Goal: Task Accomplishment & Management: Use online tool/utility

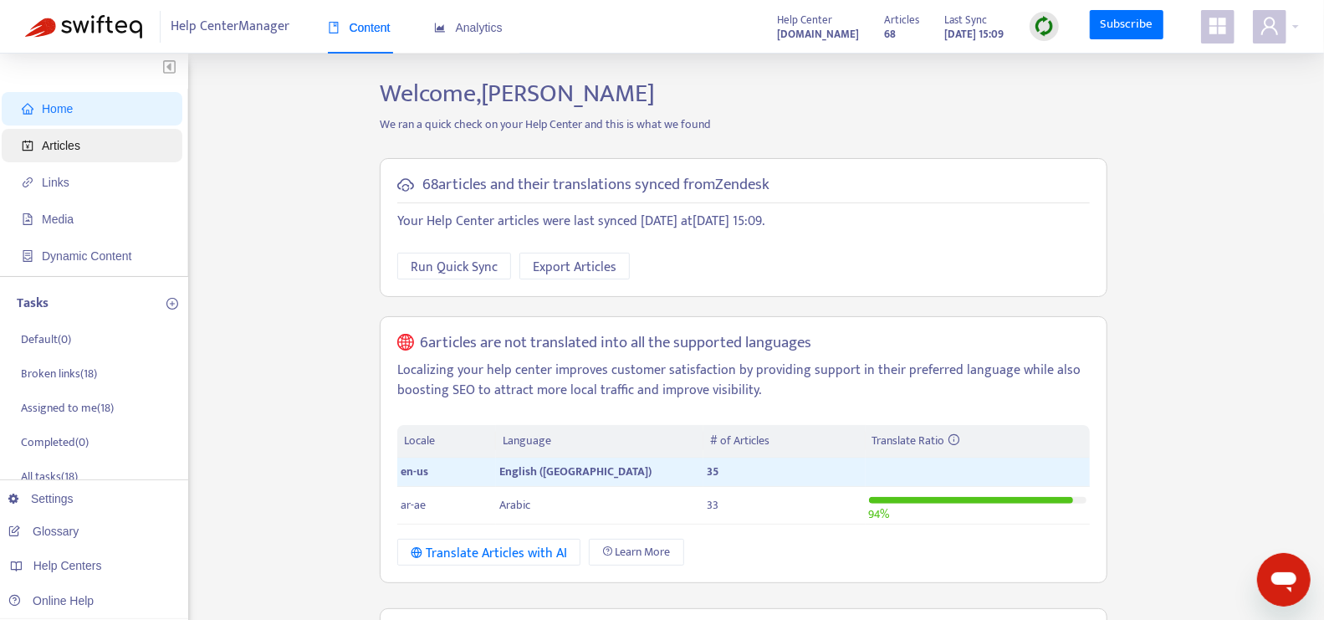
click at [119, 141] on span "Articles" at bounding box center [95, 145] width 147 height 33
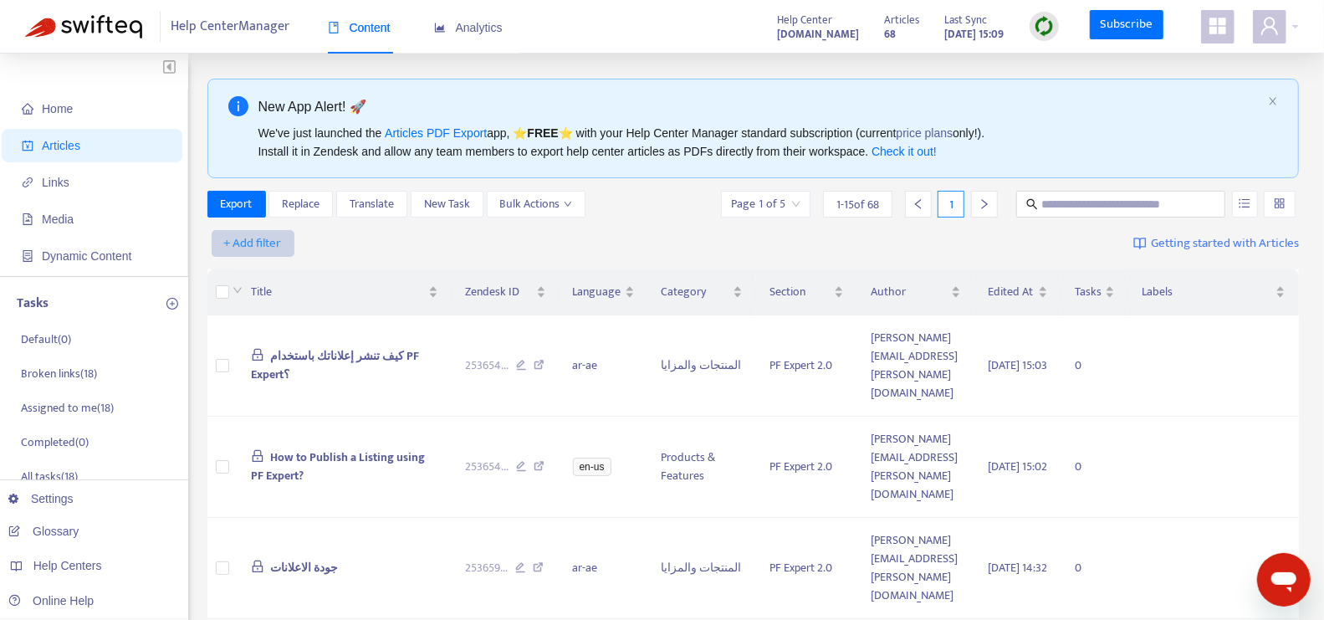
click at [270, 243] on span "+ Add filter" at bounding box center [253, 243] width 58 height 20
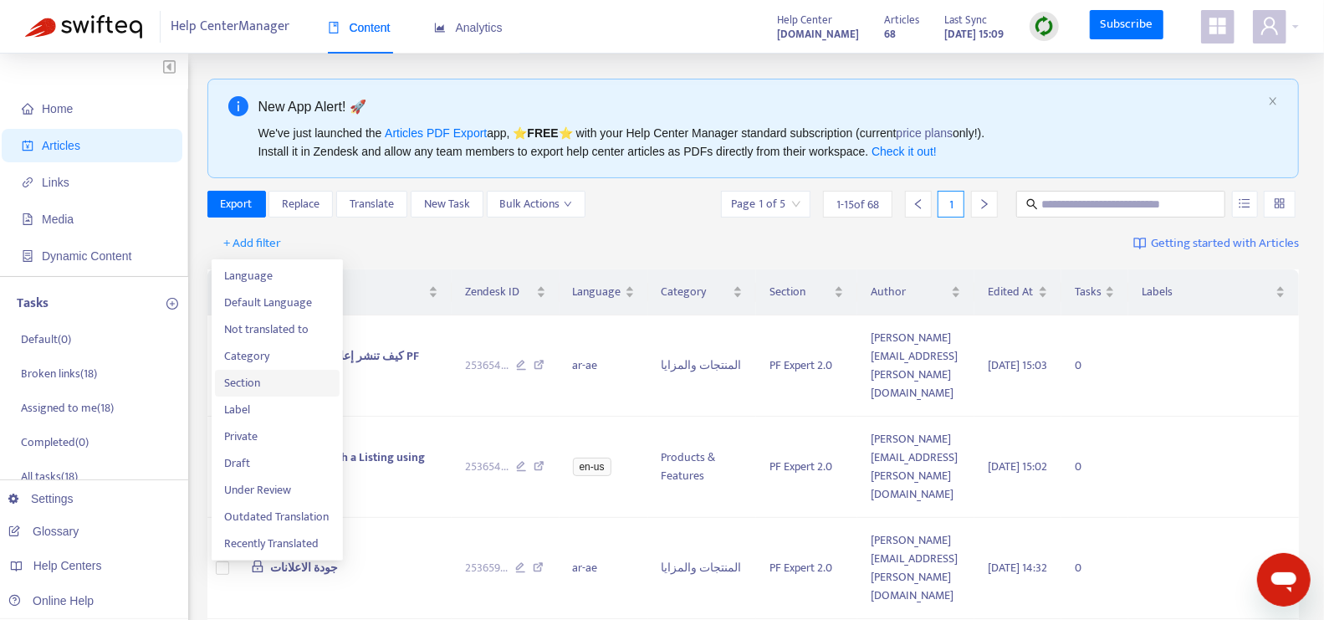
click at [299, 374] on span "Section" at bounding box center [277, 383] width 105 height 18
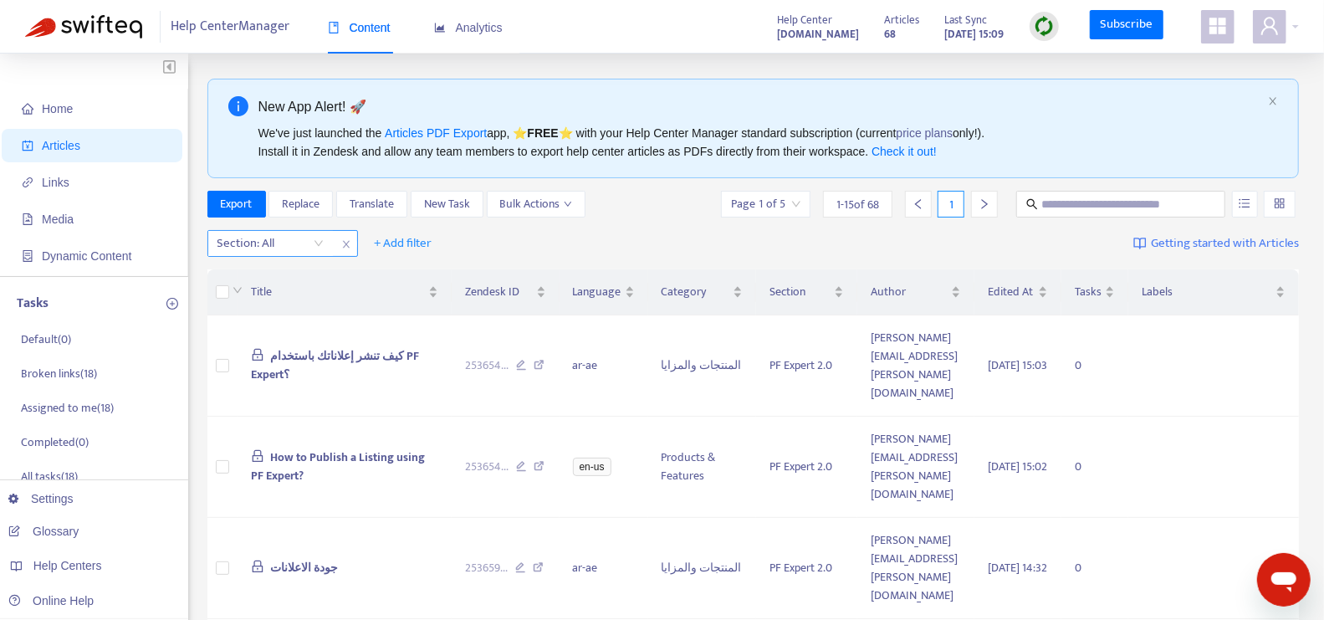
click at [315, 243] on div "Section: All" at bounding box center [270, 243] width 125 height 25
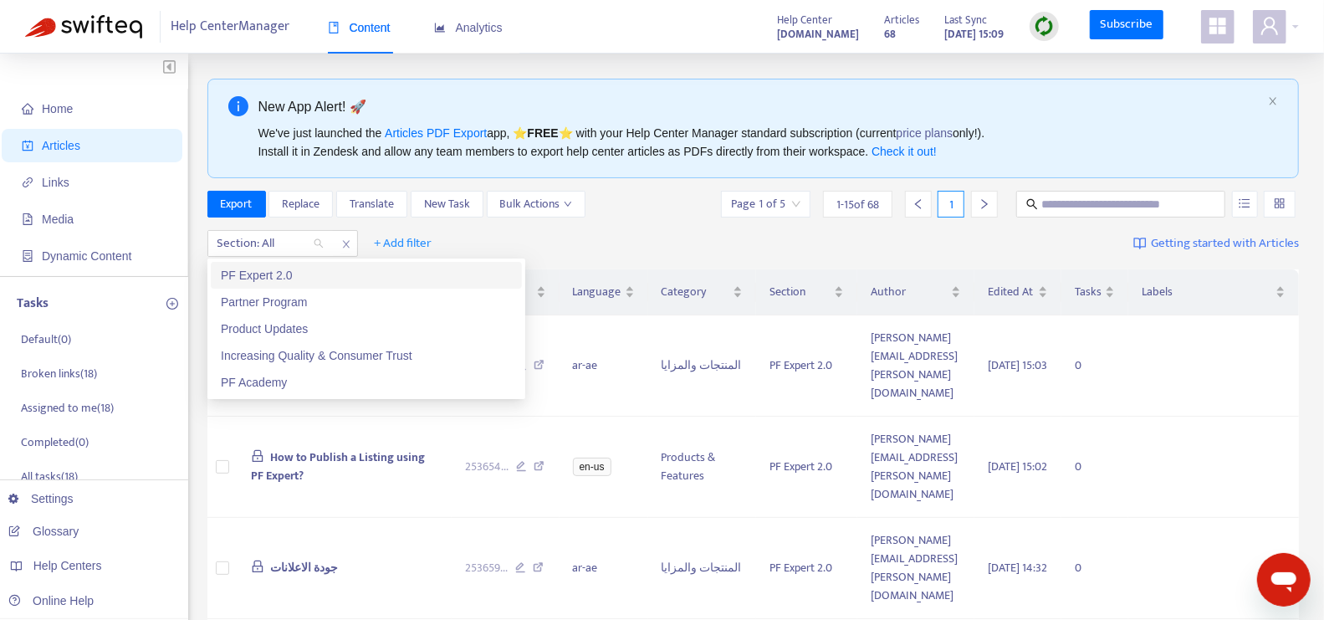
click at [321, 269] on div "PF Expert 2.0" at bounding box center [366, 275] width 291 height 18
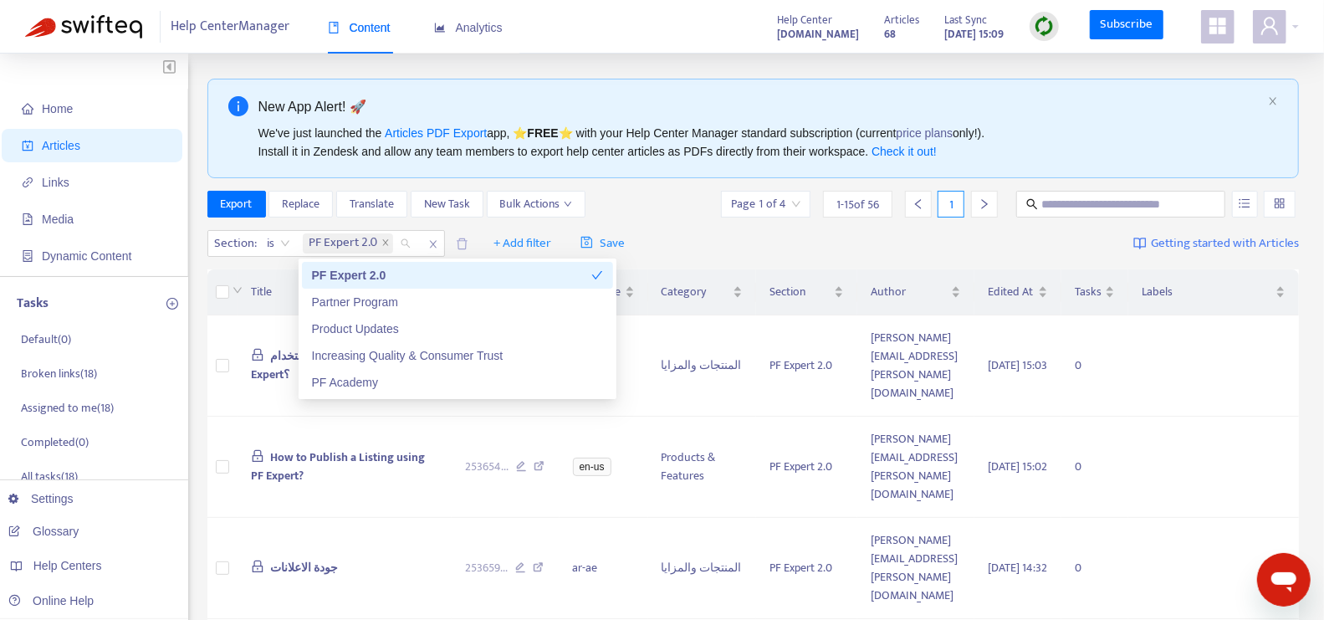
click at [615, 193] on div "Export Replace Translate New Task Bulk Actions Page 1 of 4 1 - 15 of 56 1" at bounding box center [753, 204] width 1093 height 27
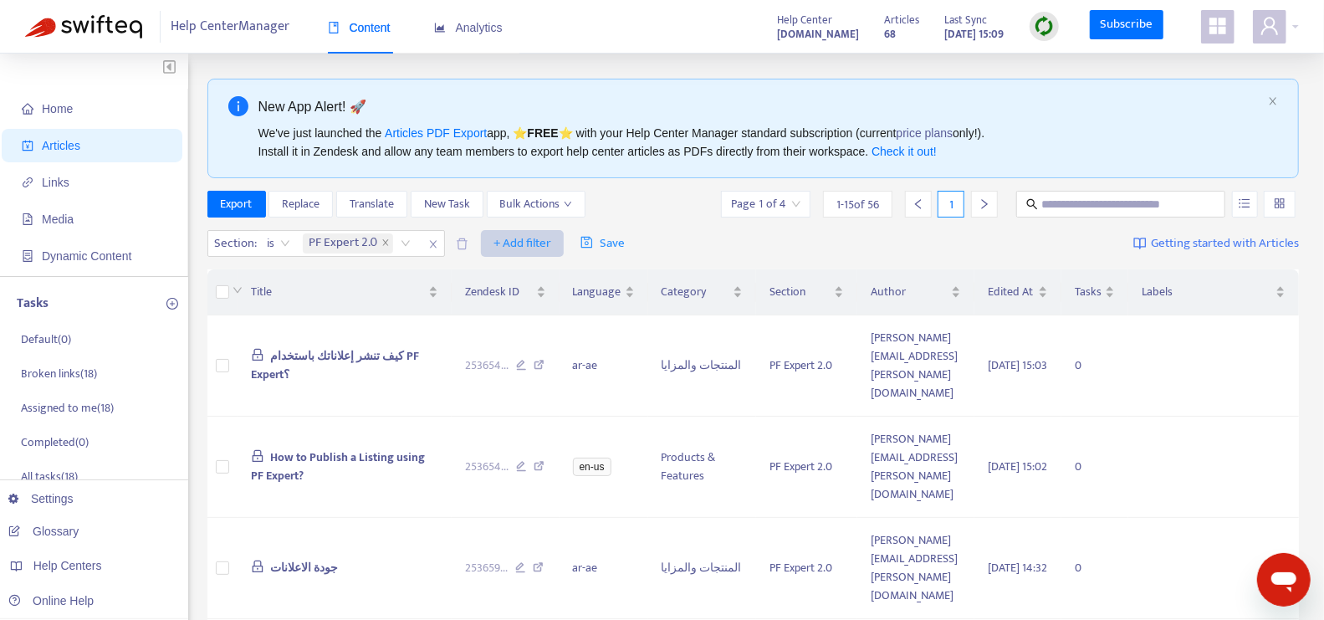
click at [511, 241] on span "+ Add filter" at bounding box center [523, 243] width 58 height 20
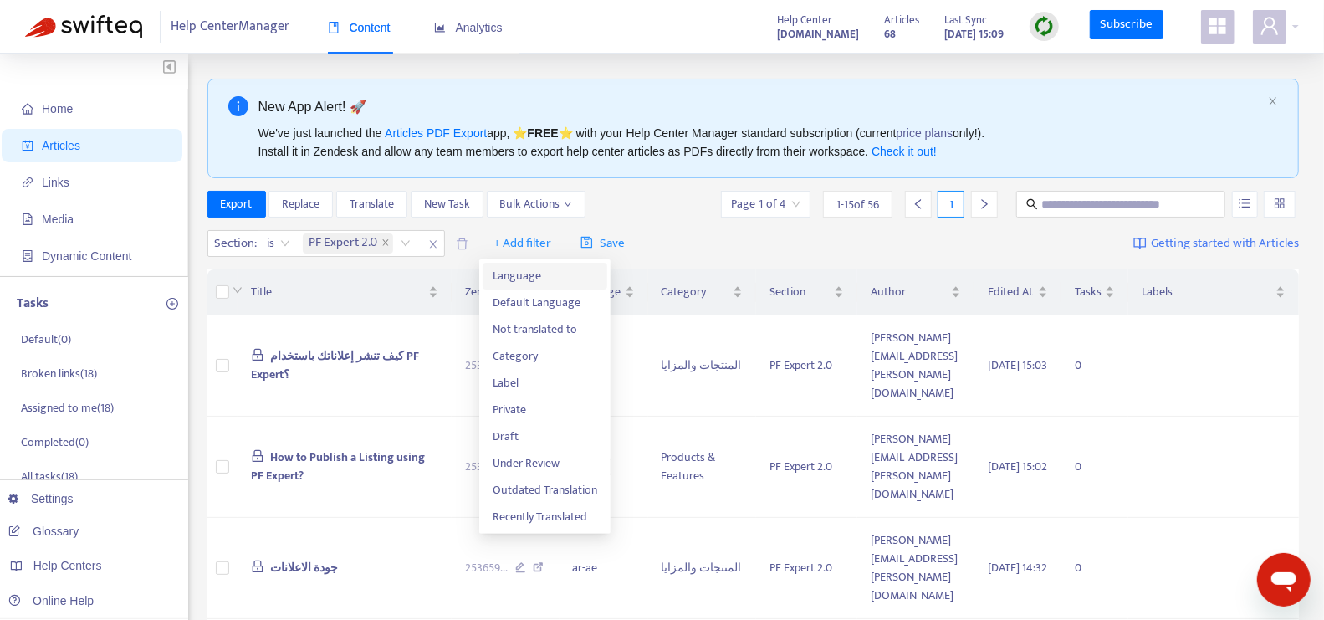
click at [536, 278] on span "Language" at bounding box center [545, 276] width 105 height 18
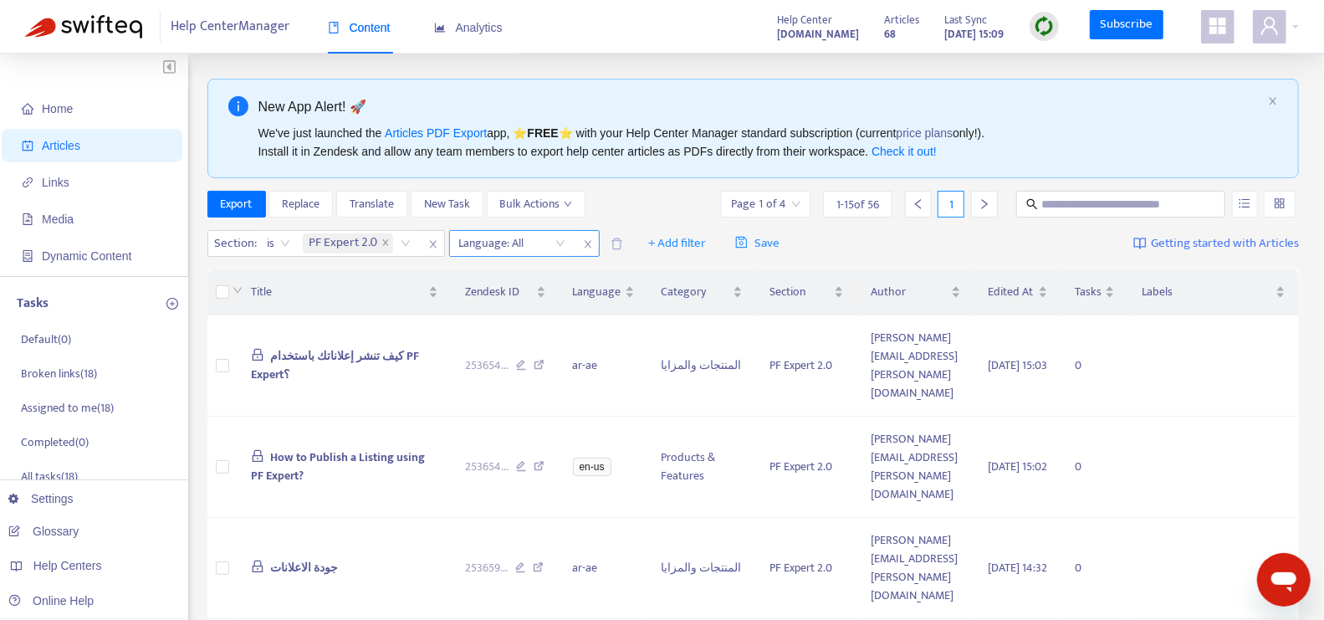
click at [532, 240] on div at bounding box center [503, 243] width 101 height 20
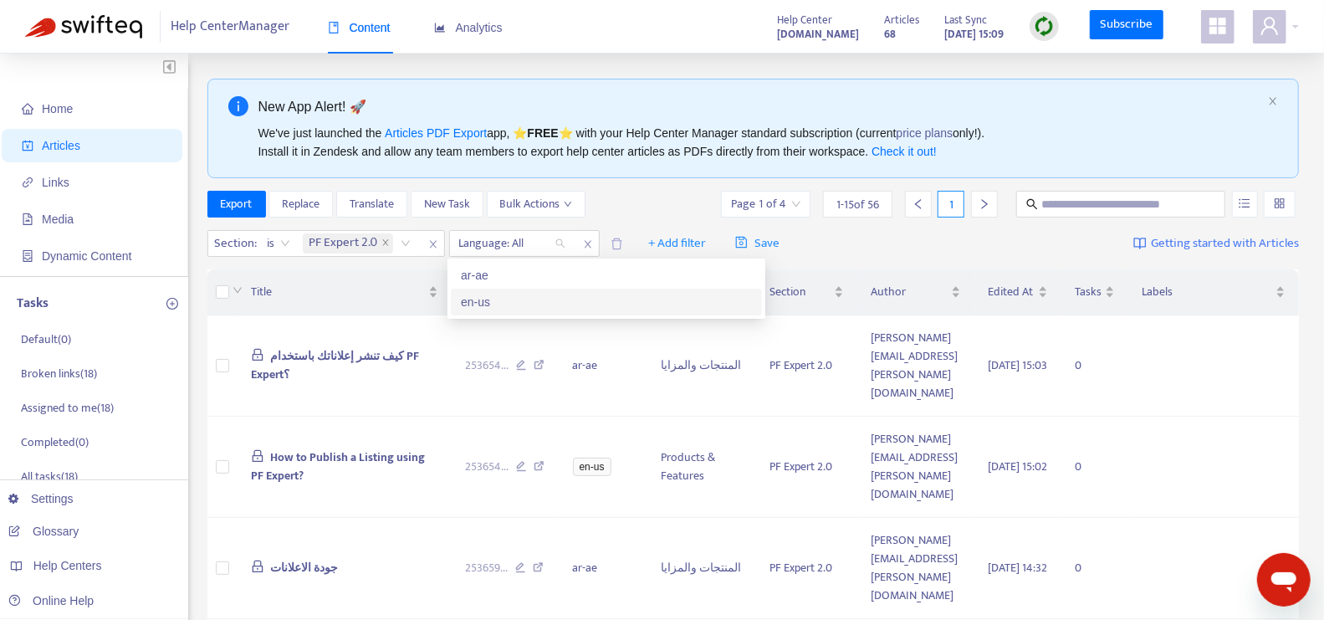
click at [521, 305] on div "en-us" at bounding box center [606, 302] width 291 height 18
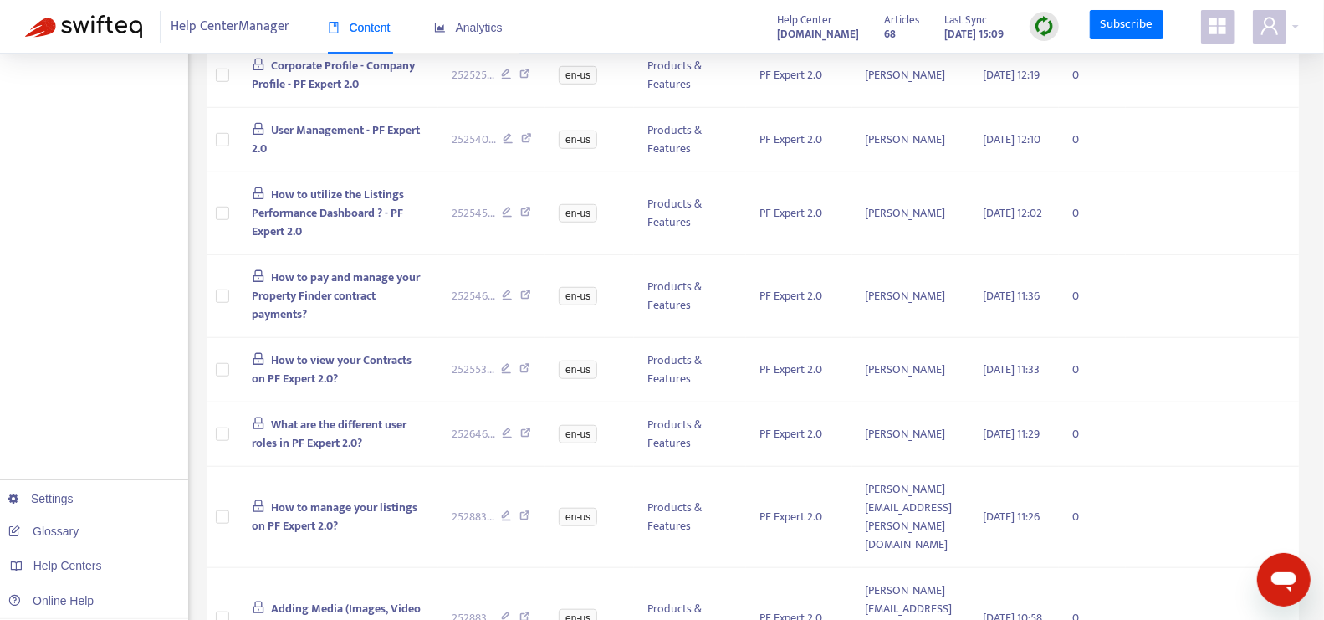
scroll to position [986, 0]
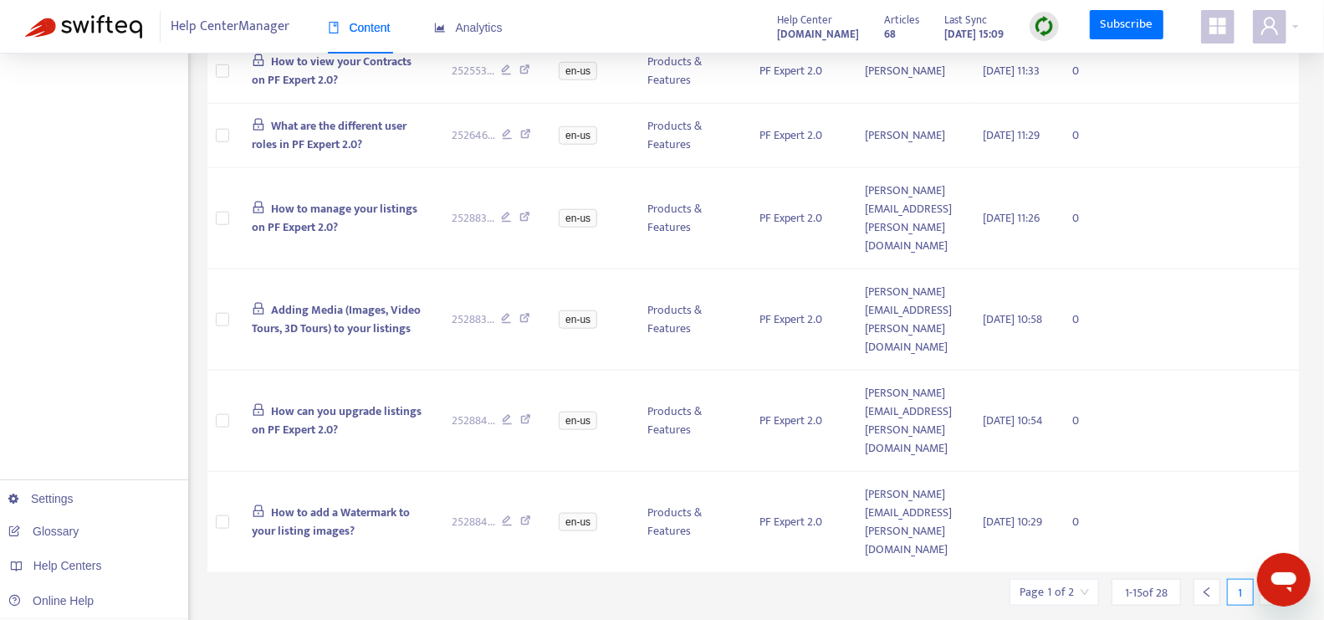
click at [1268, 586] on icon "right" at bounding box center [1274, 592] width 12 height 12
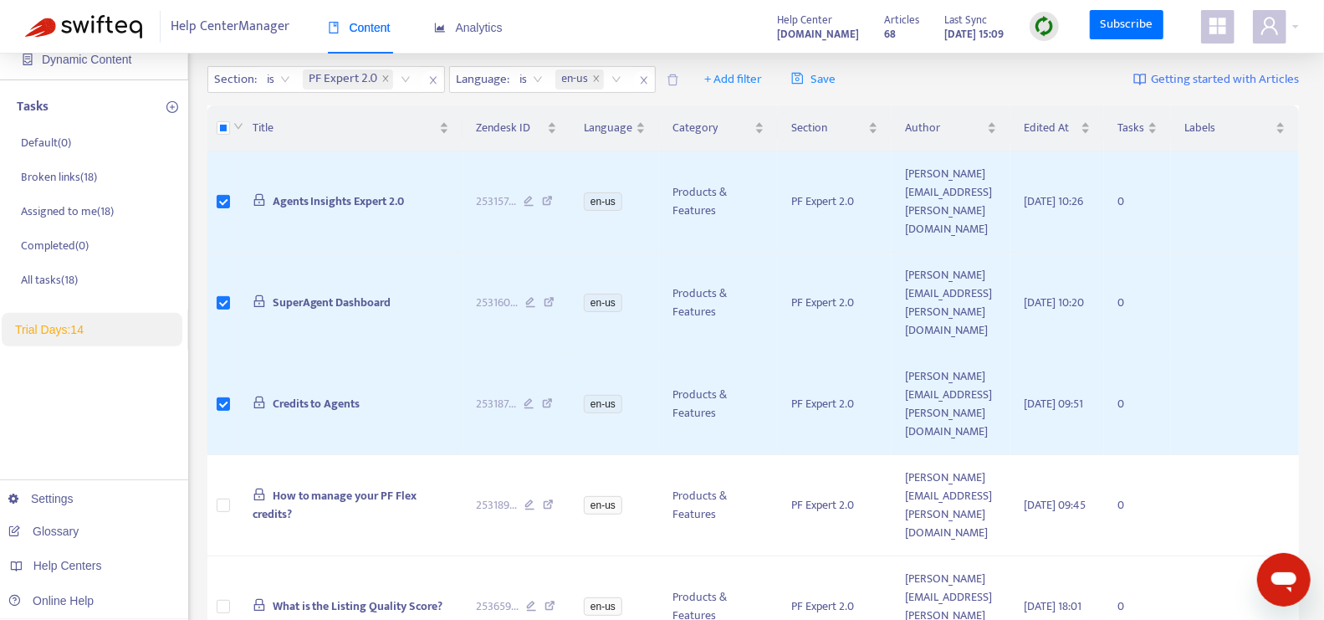
scroll to position [690, 0]
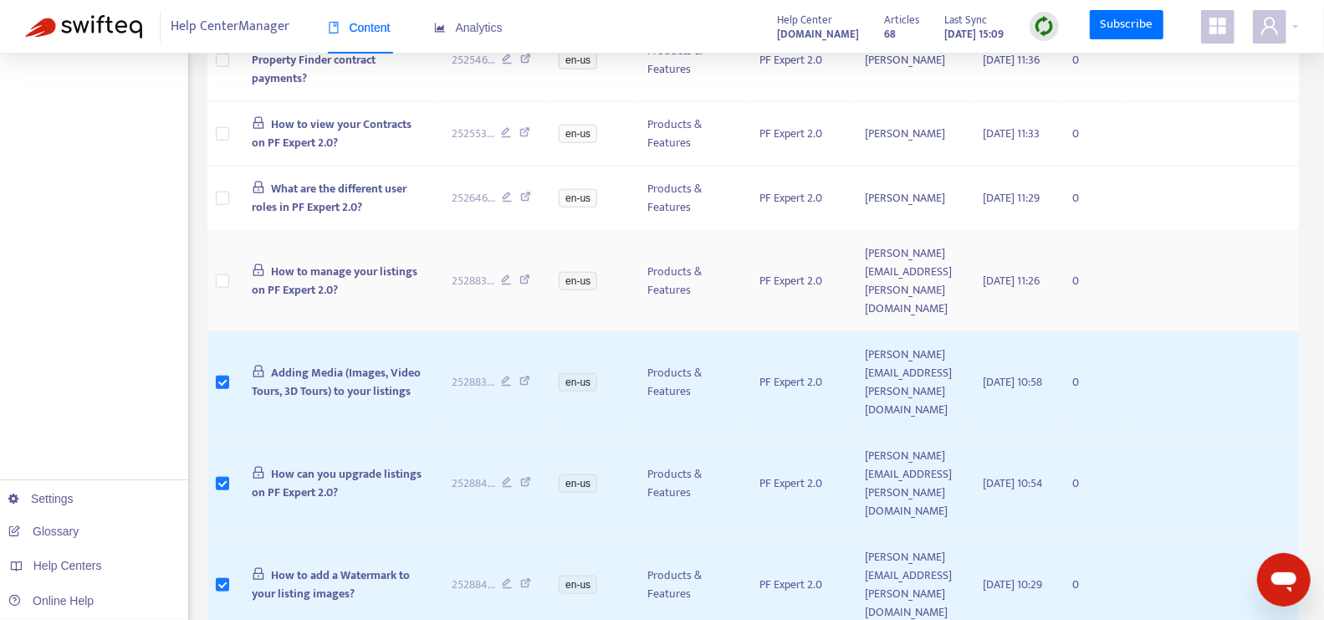
scroll to position [1018, 0]
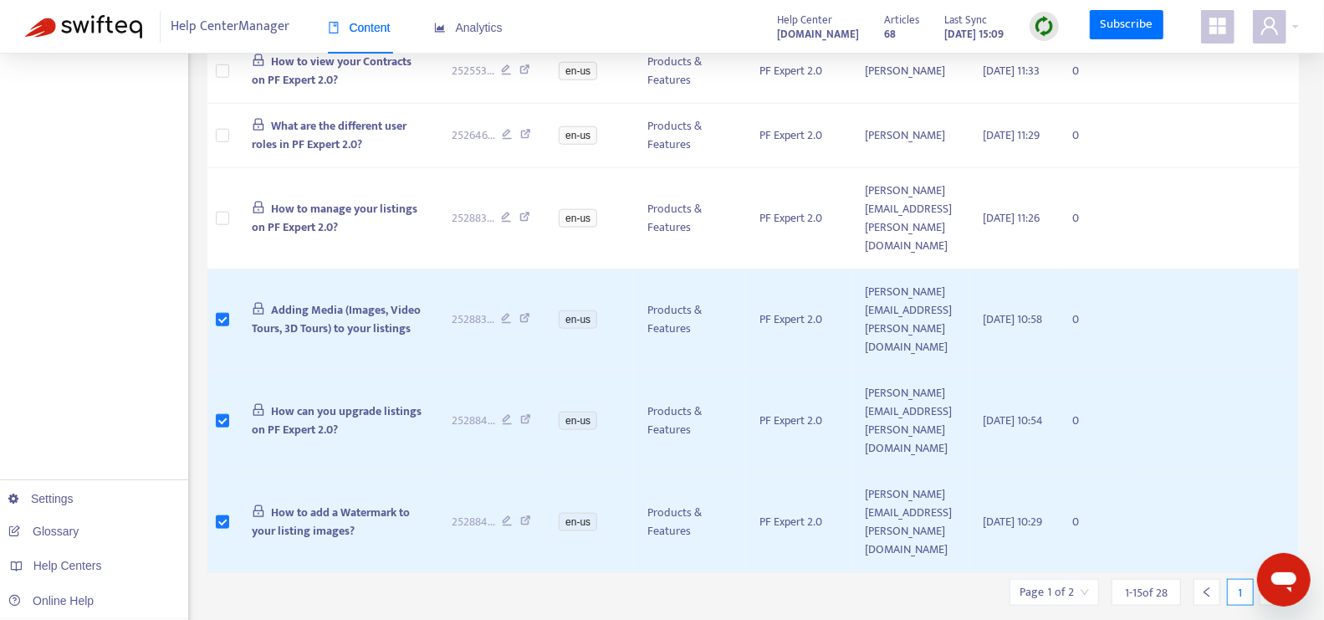
click at [1263, 579] on div at bounding box center [1273, 592] width 27 height 27
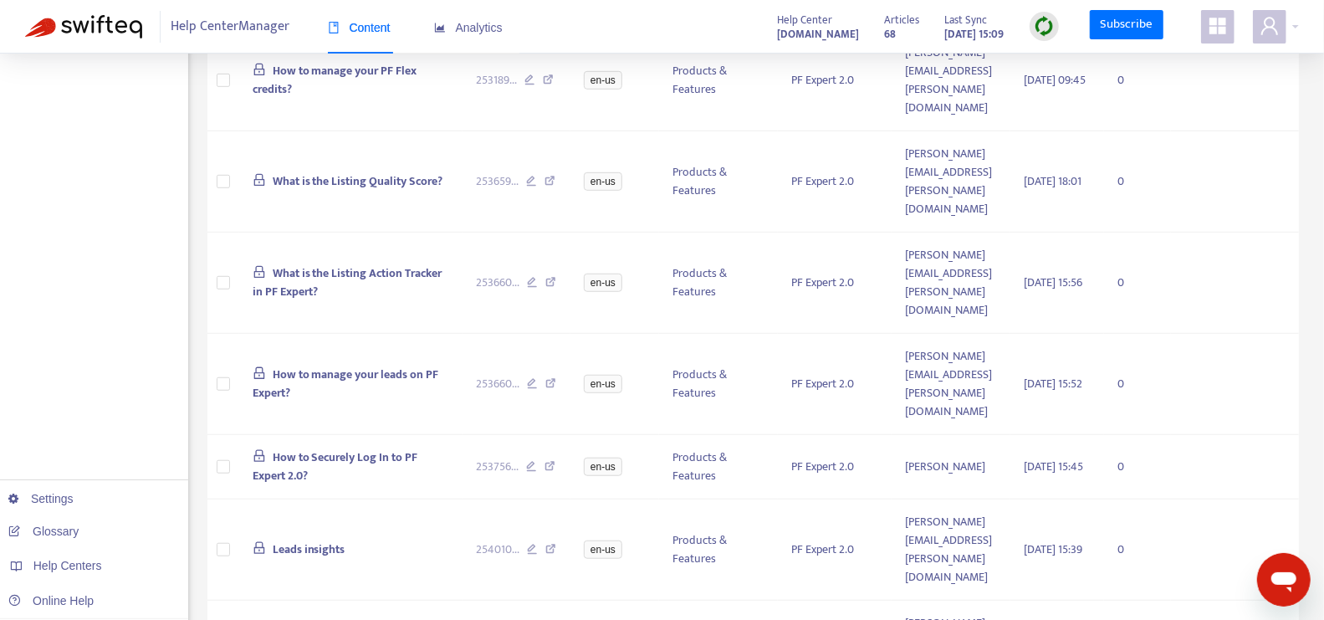
scroll to position [690, 0]
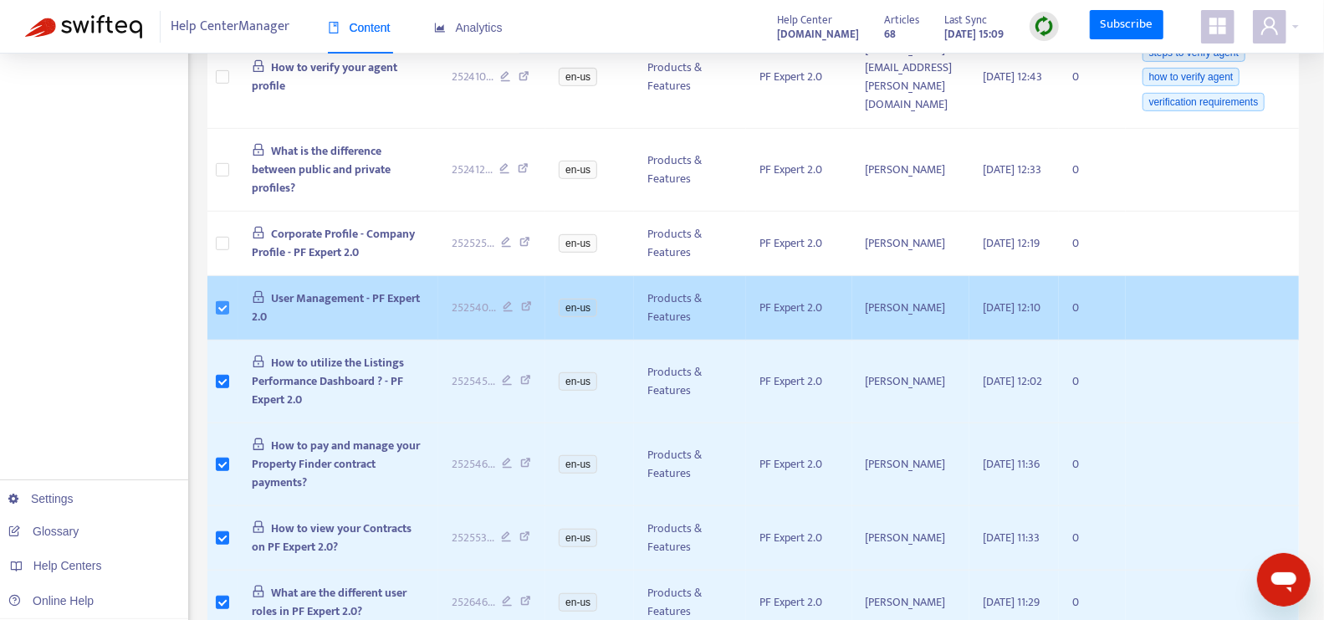
scroll to position [541, 0]
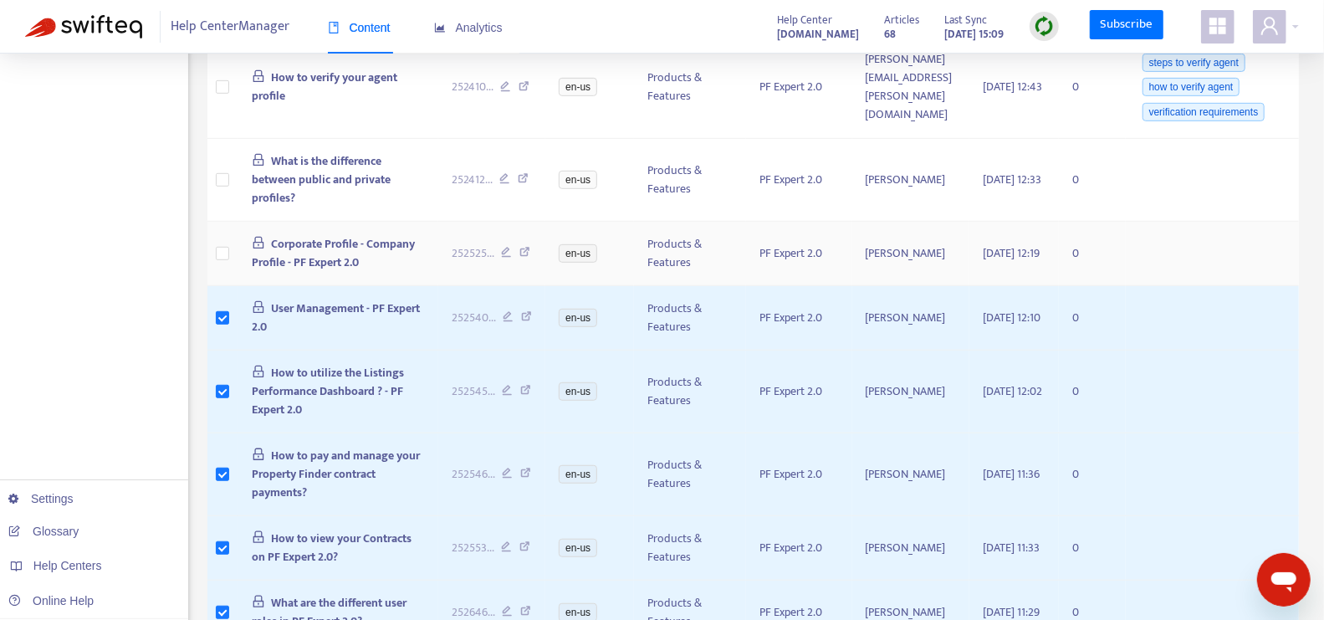
click at [226, 250] on td at bounding box center [222, 254] width 31 height 64
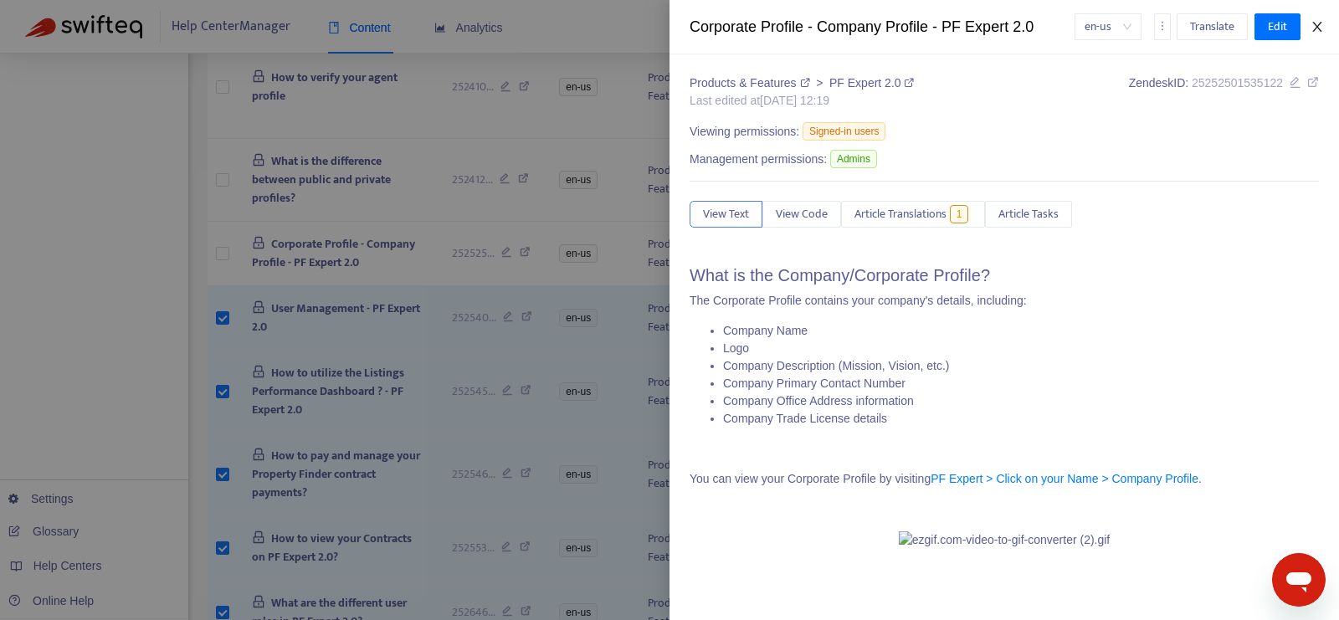
click at [1315, 24] on icon "close" at bounding box center [1316, 27] width 9 height 10
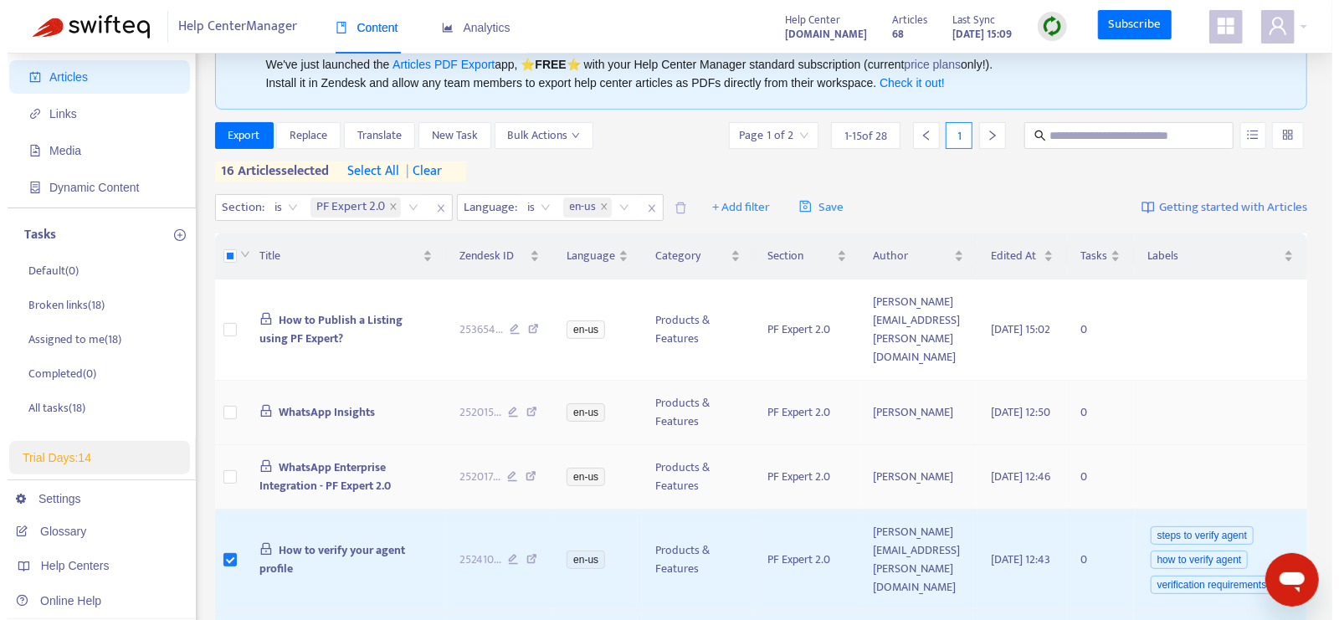
scroll to position [73, 0]
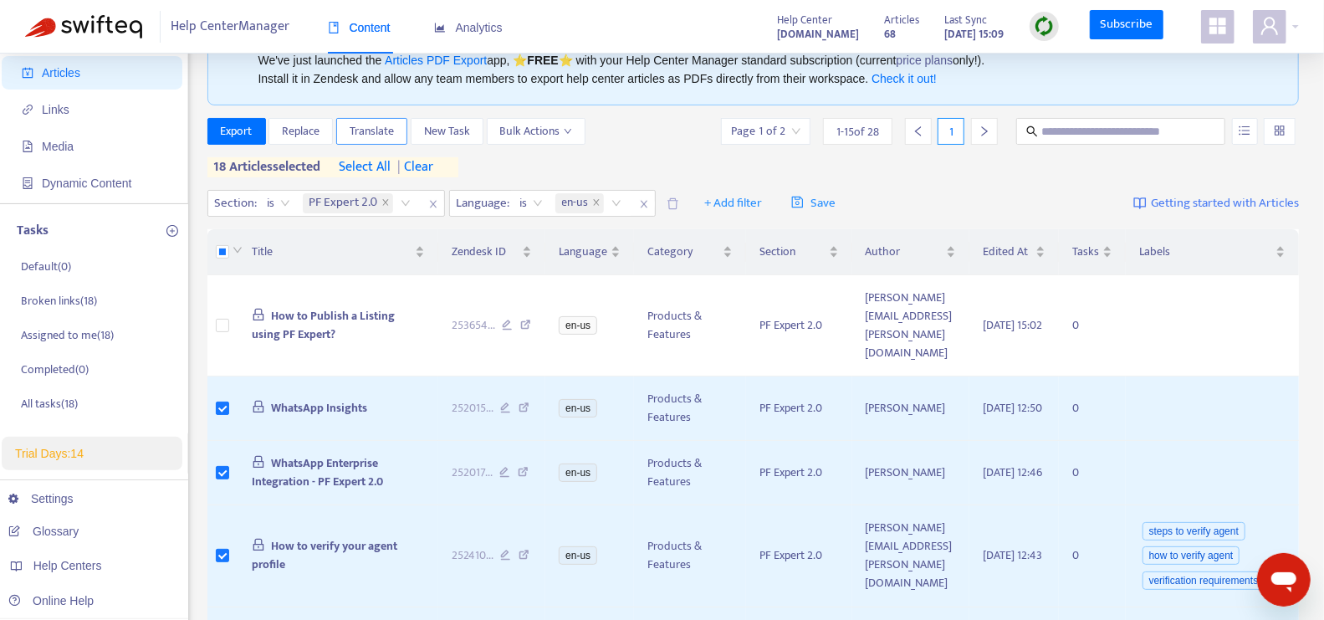
click at [365, 131] on span "Translate" at bounding box center [372, 131] width 44 height 18
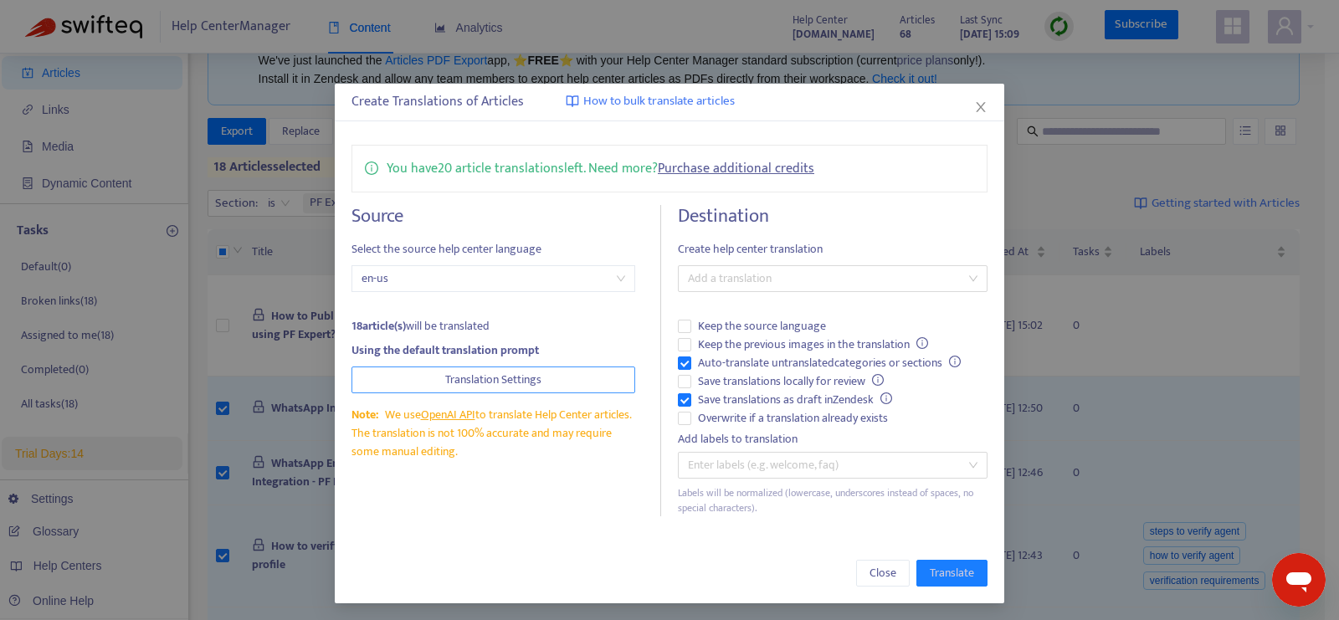
click at [505, 367] on button "Translation Settings" at bounding box center [493, 379] width 284 height 27
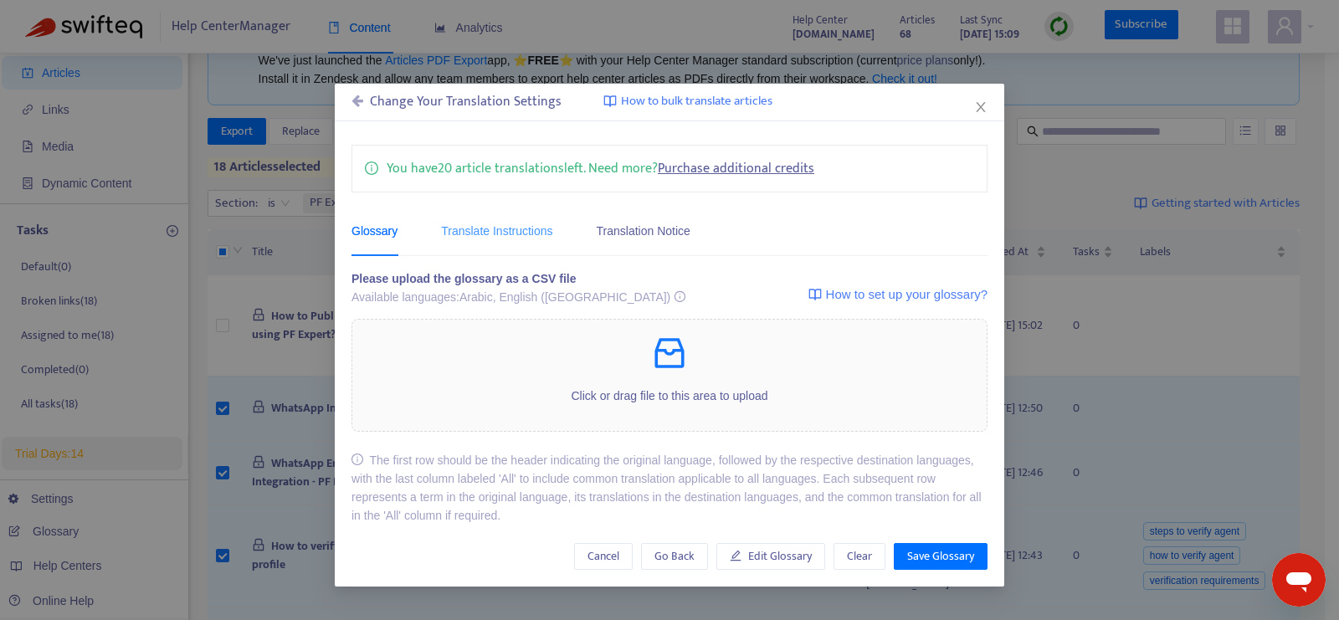
click at [532, 209] on div "Translate Instructions" at bounding box center [496, 230] width 111 height 51
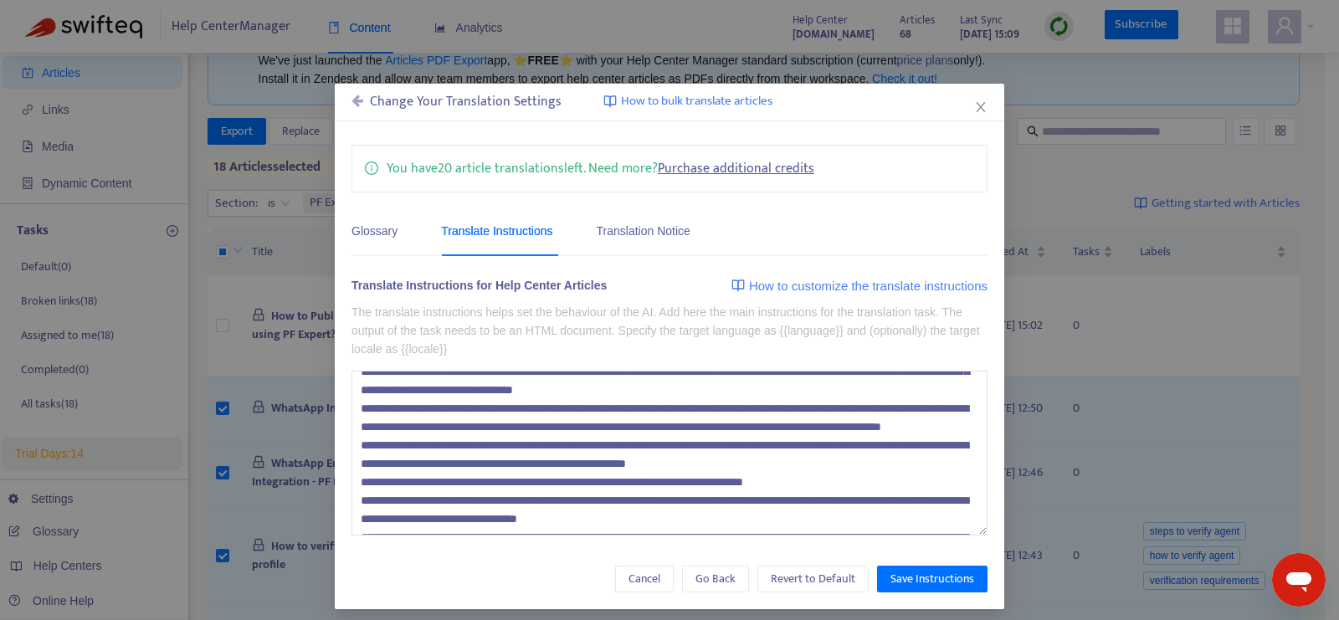
scroll to position [146, 0]
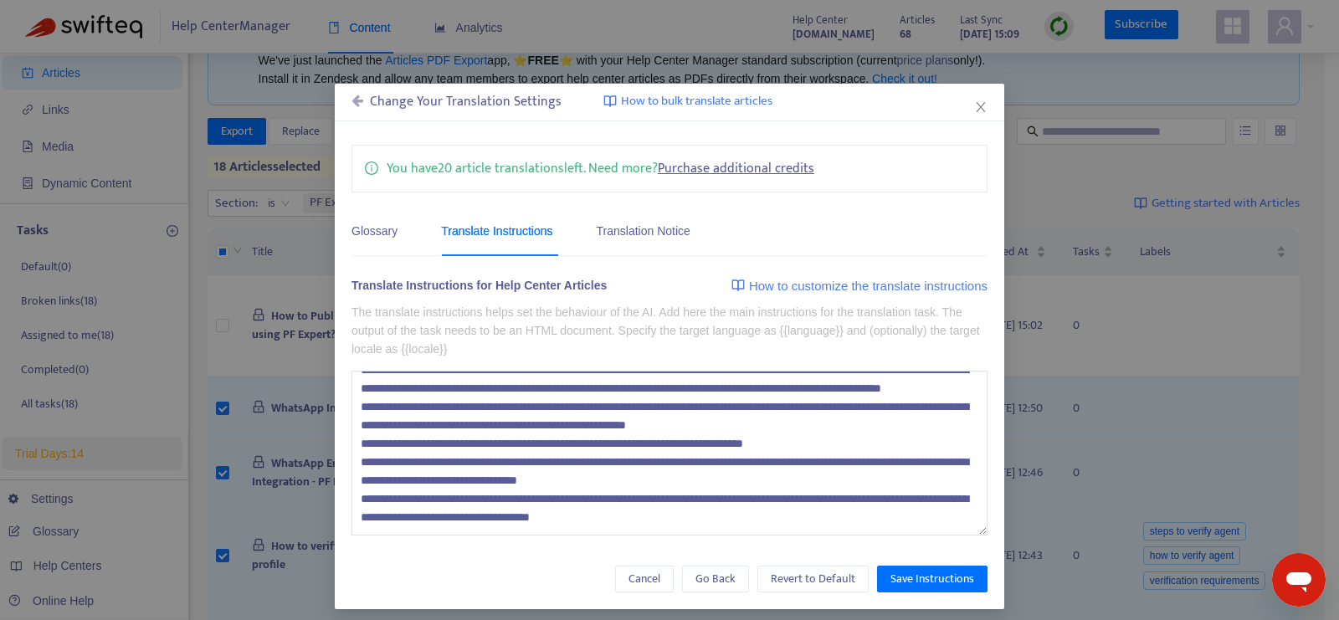
click at [786, 525] on textarea at bounding box center [669, 453] width 636 height 165
paste textarea "**********"
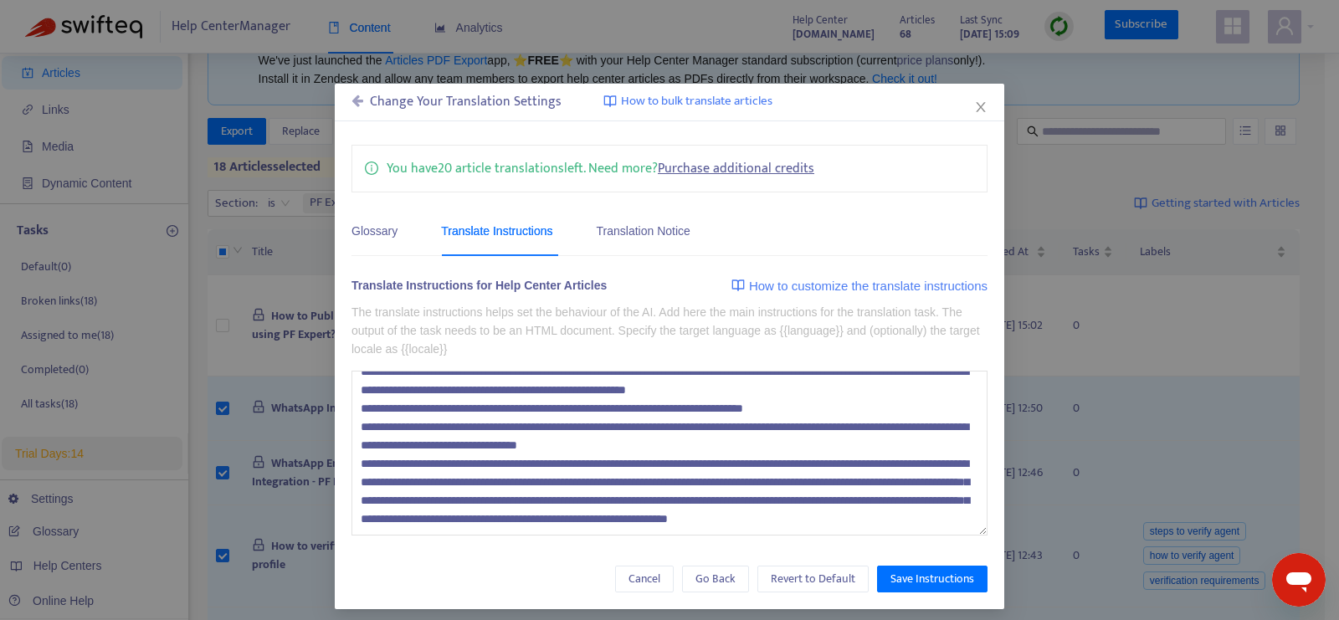
scroll to position [192, 0]
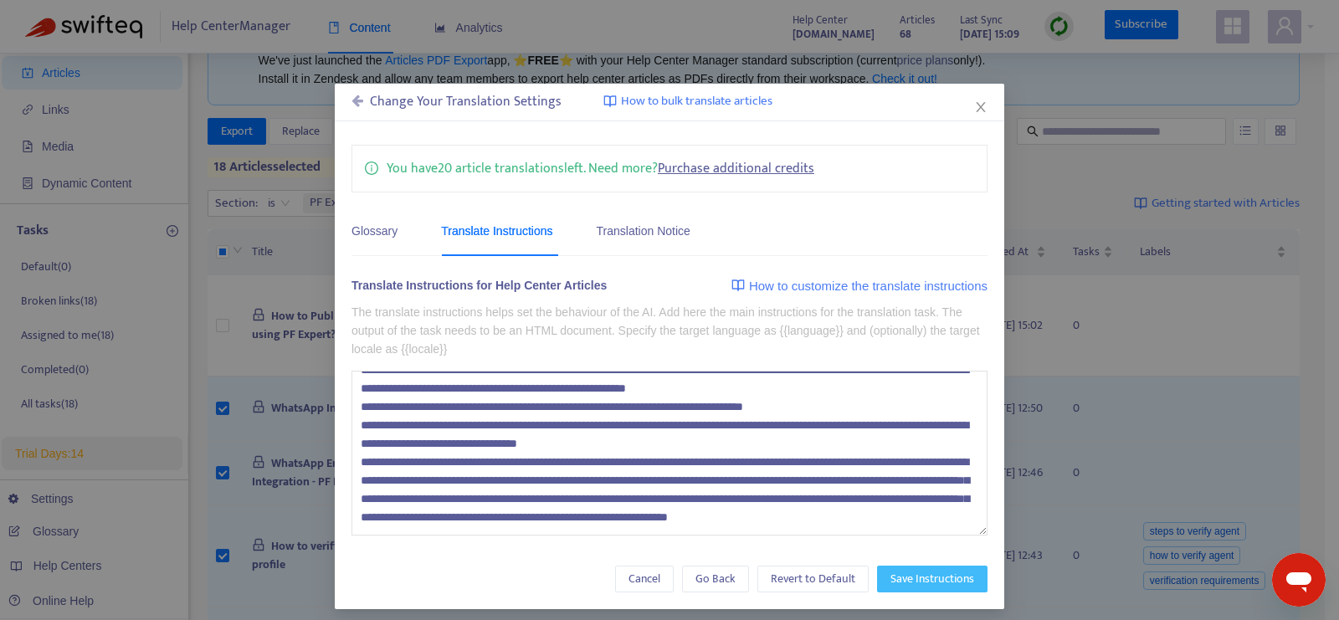
type textarea "**********"
click at [904, 571] on span "Save Instructions" at bounding box center [932, 579] width 84 height 18
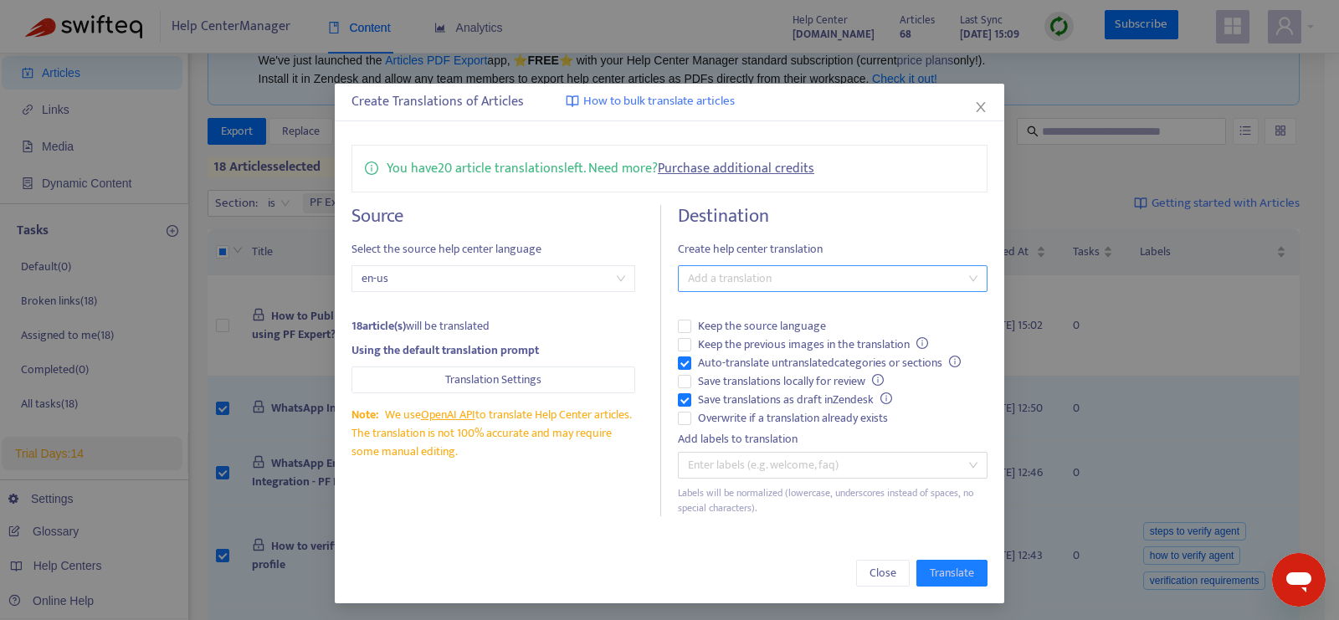
click at [709, 274] on div at bounding box center [824, 279] width 284 height 20
click at [723, 328] on div "Arabic ( ar-ae )" at bounding box center [829, 337] width 291 height 18
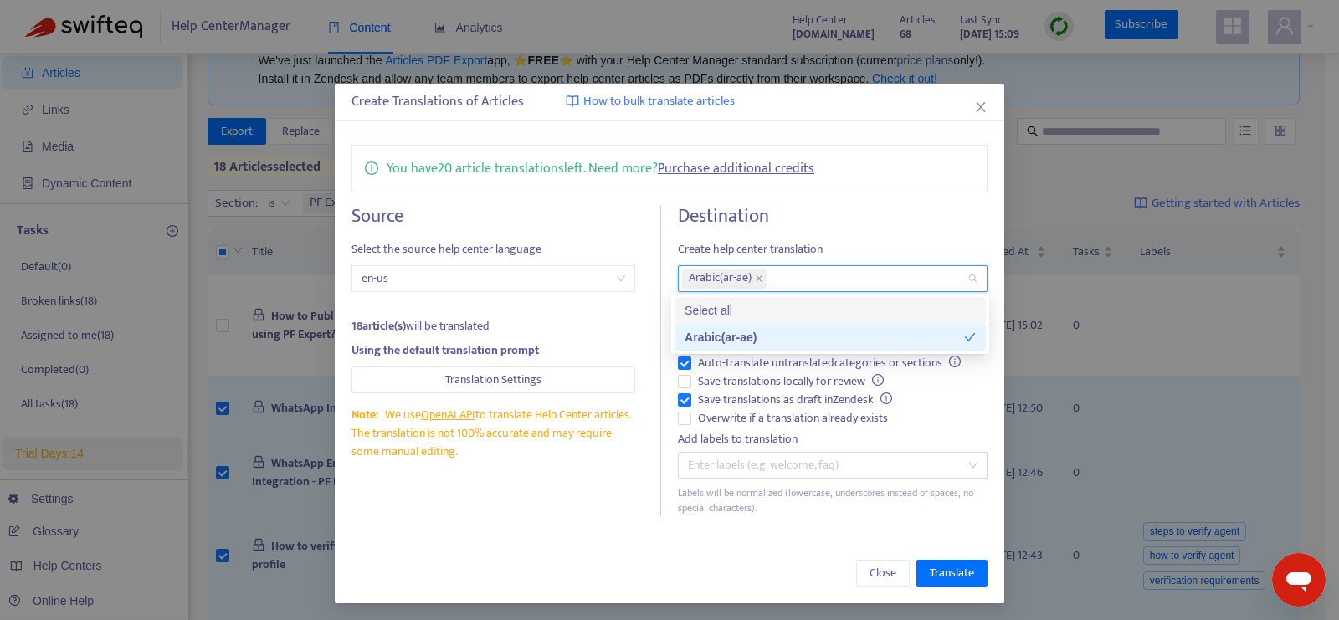
click at [878, 220] on h4 "Destination" at bounding box center [833, 216] width 310 height 23
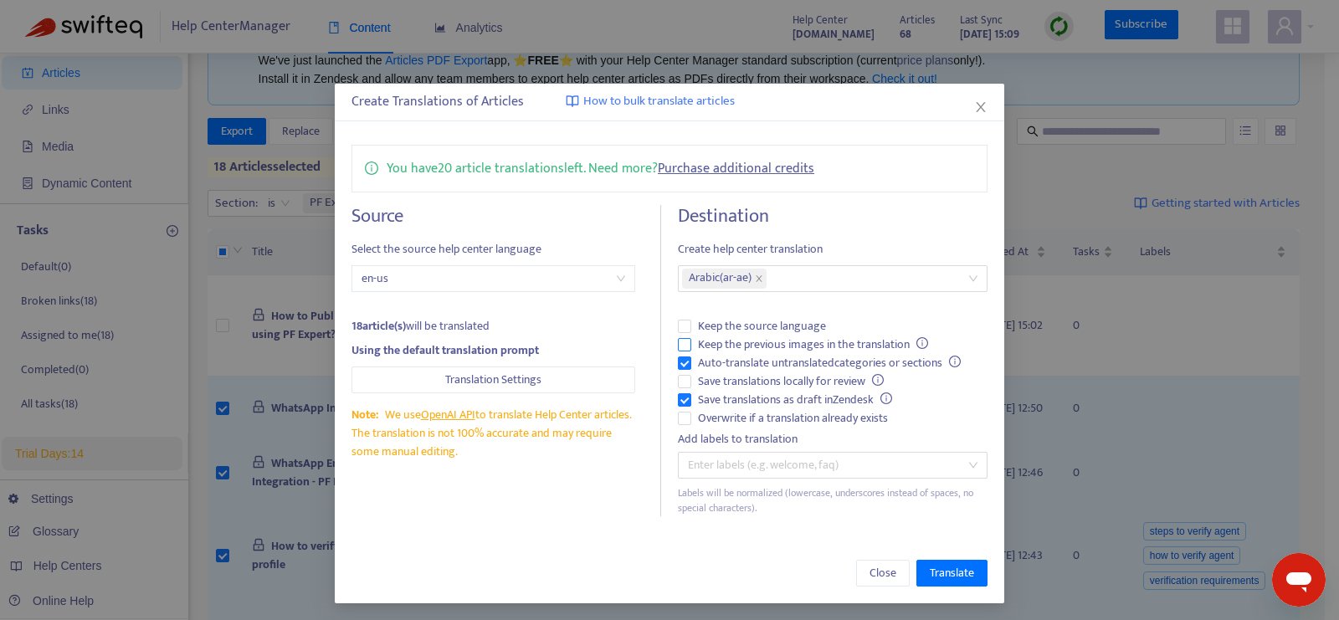
click at [797, 341] on span "Keep the previous images in the translation" at bounding box center [812, 344] width 243 height 18
click at [770, 416] on span "Overwrite if a translation already exists" at bounding box center [792, 418] width 203 height 18
click at [953, 566] on span "Translate" at bounding box center [952, 573] width 44 height 18
